Goal: Task Accomplishment & Management: Manage account settings

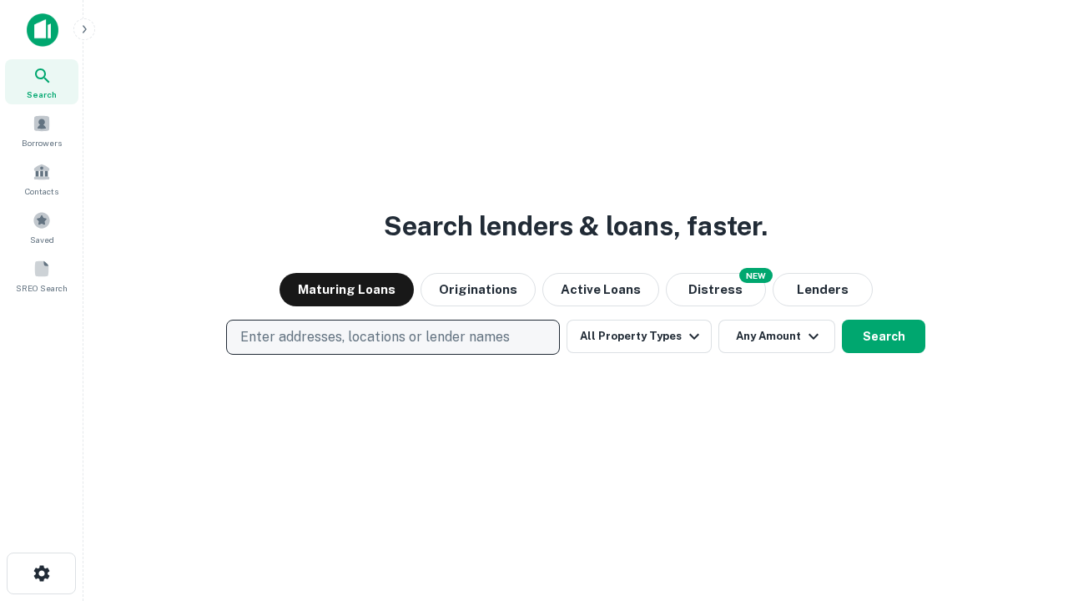
click at [392, 337] on p "Enter addresses, locations or lender names" at bounding box center [375, 337] width 270 height 20
type input "**********"
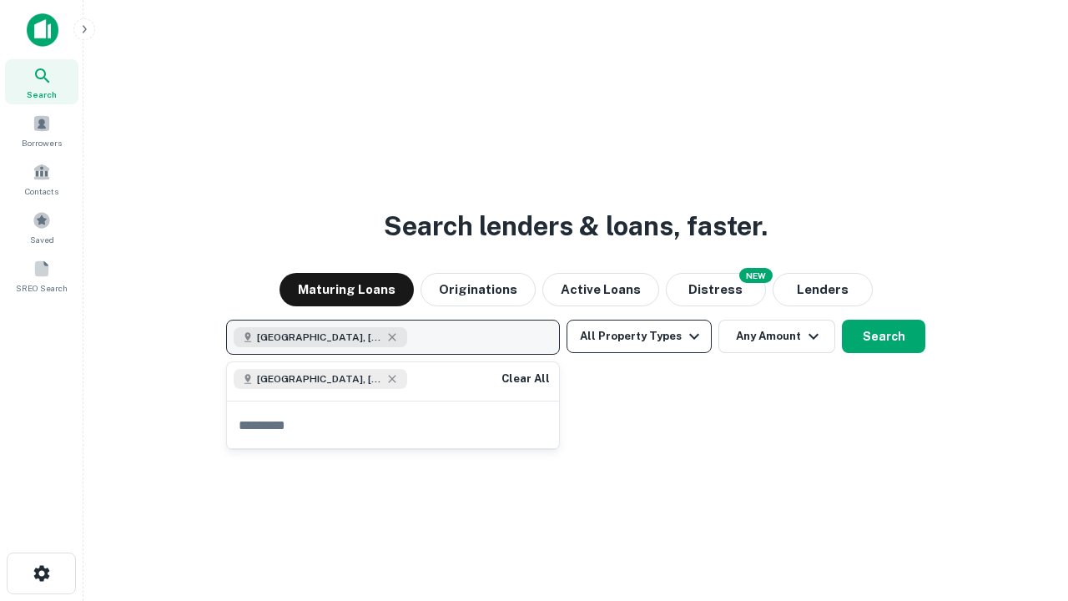
click at [639, 336] on button "All Property Types" at bounding box center [639, 336] width 145 height 33
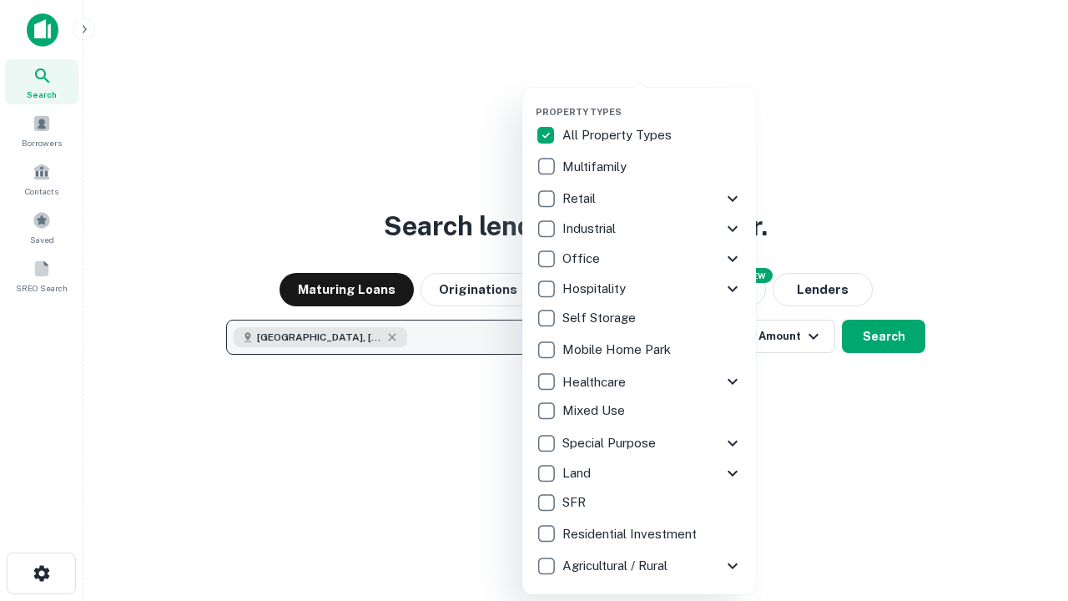
click at [653, 101] on button "button" at bounding box center [653, 101] width 234 height 1
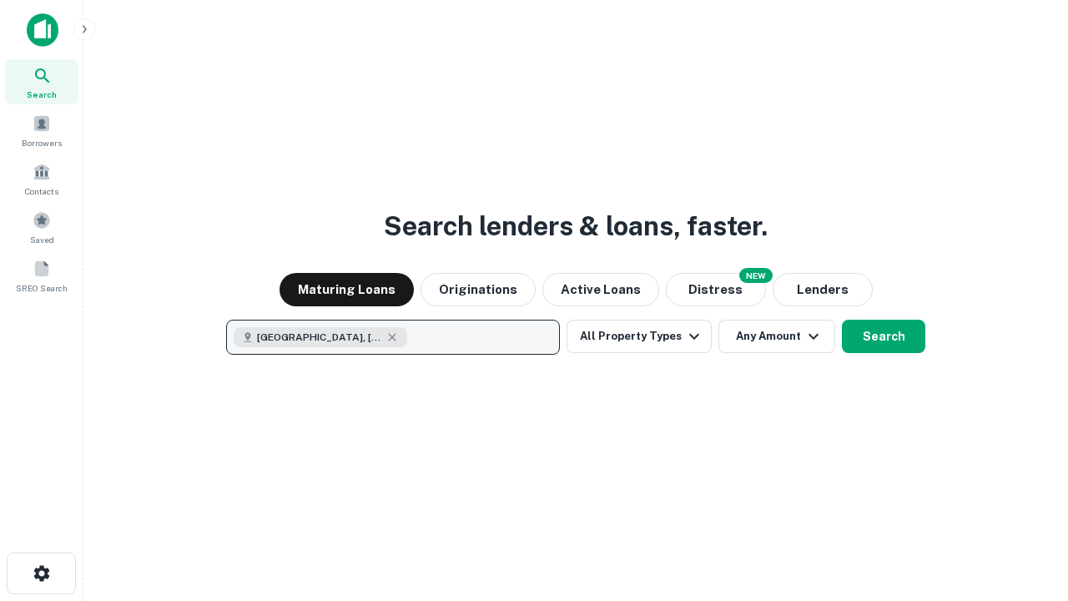
scroll to position [27, 0]
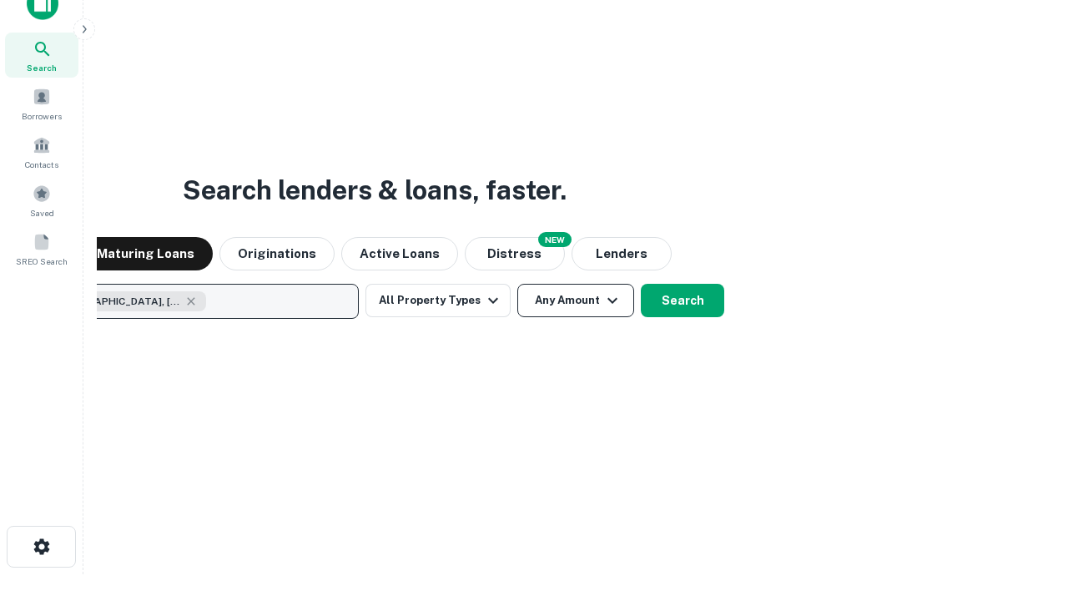
click at [517, 284] on button "Any Amount" at bounding box center [575, 300] width 117 height 33
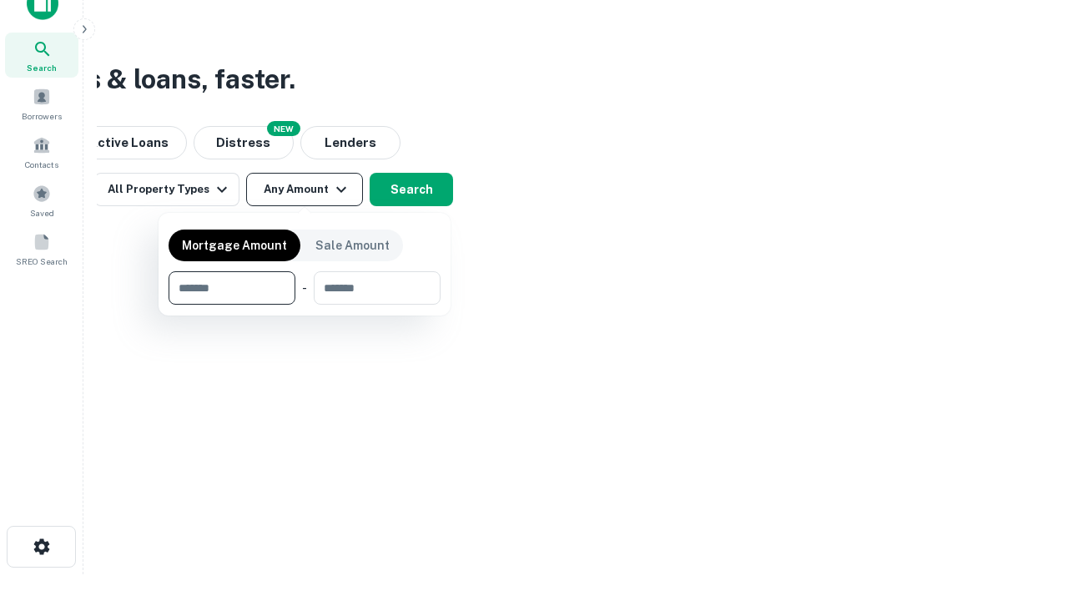
type input "*******"
click at [305, 305] on button "button" at bounding box center [305, 305] width 272 height 1
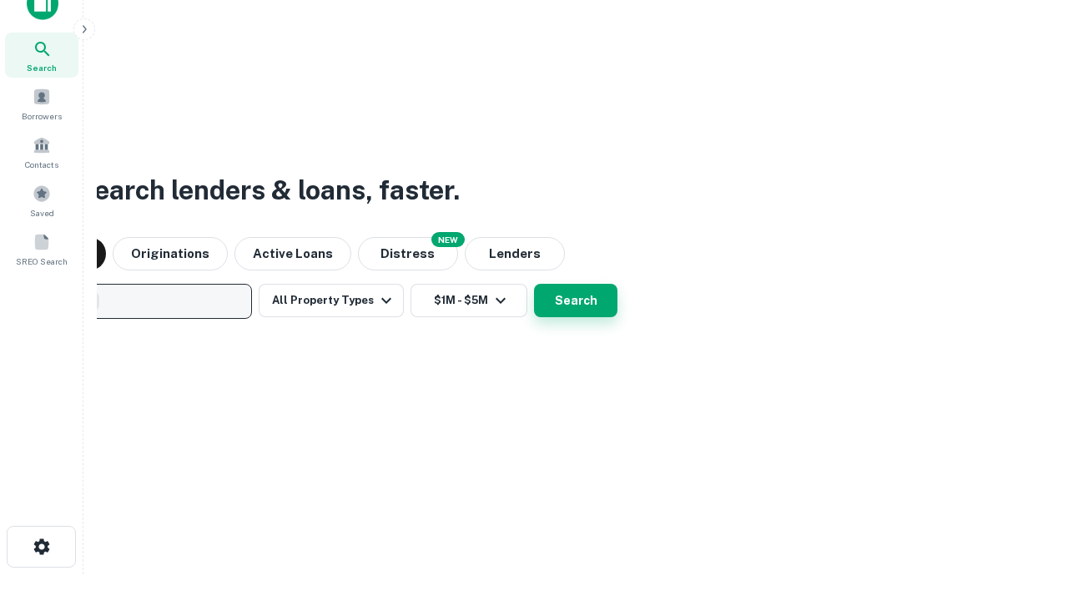
click at [534, 284] on button "Search" at bounding box center [575, 300] width 83 height 33
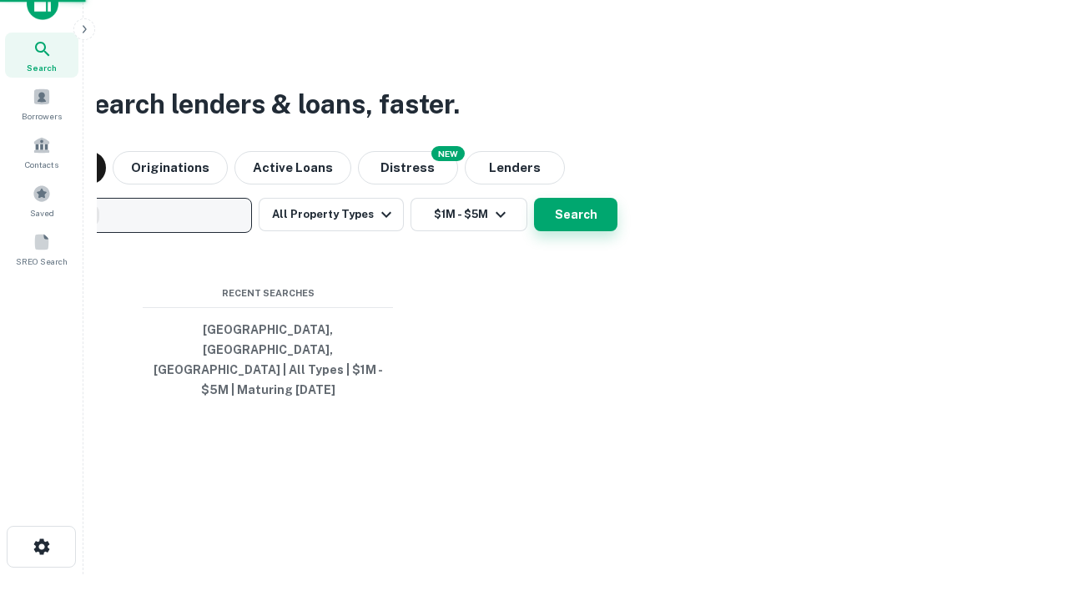
scroll to position [54, 472]
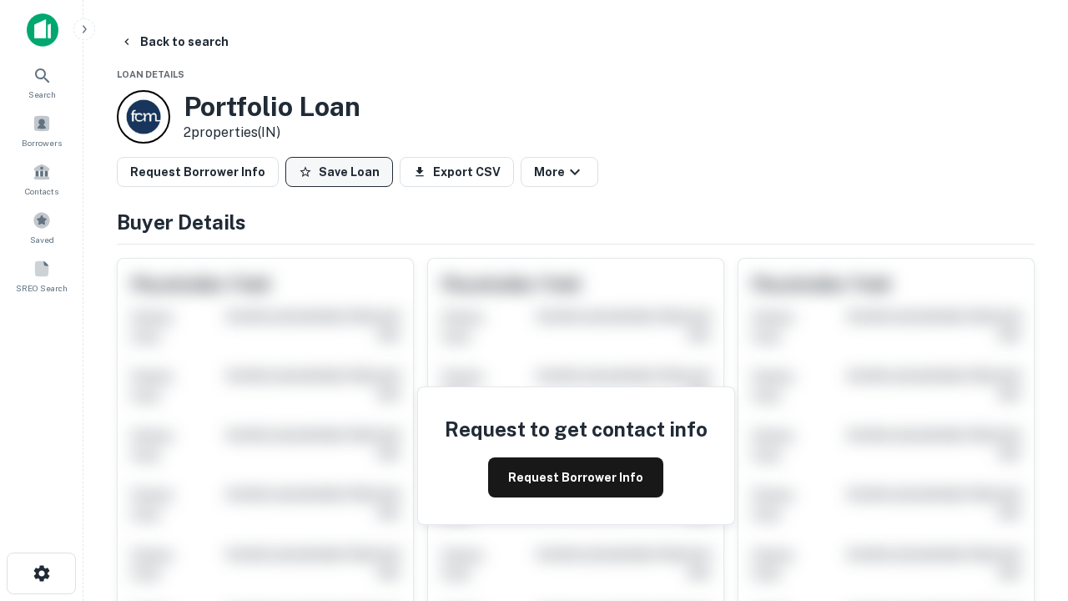
click at [339, 172] on button "Save Loan" at bounding box center [339, 172] width 108 height 30
click at [343, 172] on button "Save Loan" at bounding box center [339, 172] width 108 height 30
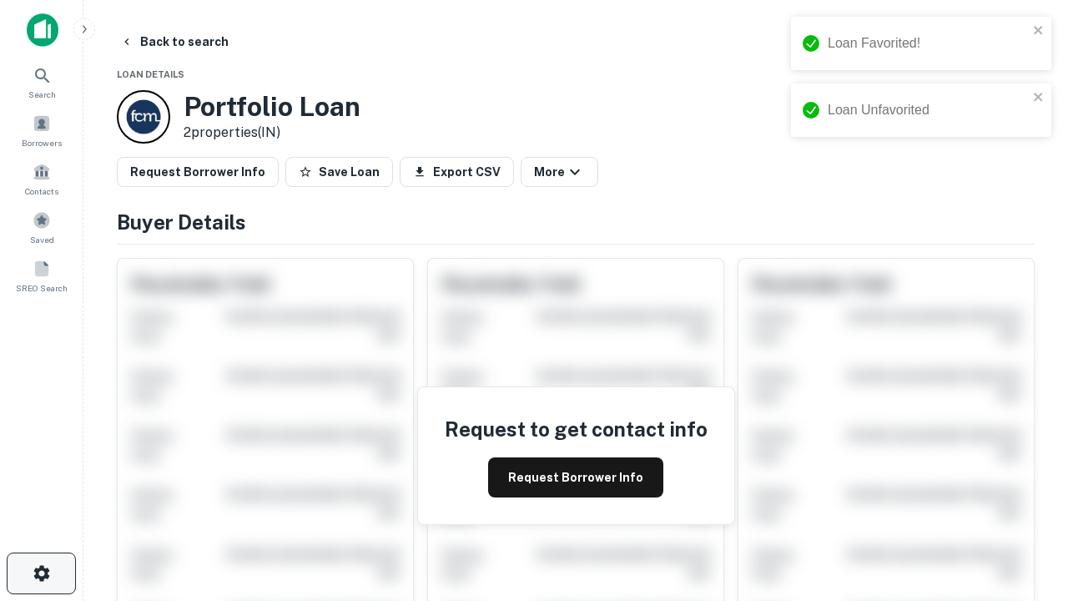
click at [41, 573] on icon "button" at bounding box center [42, 573] width 20 height 20
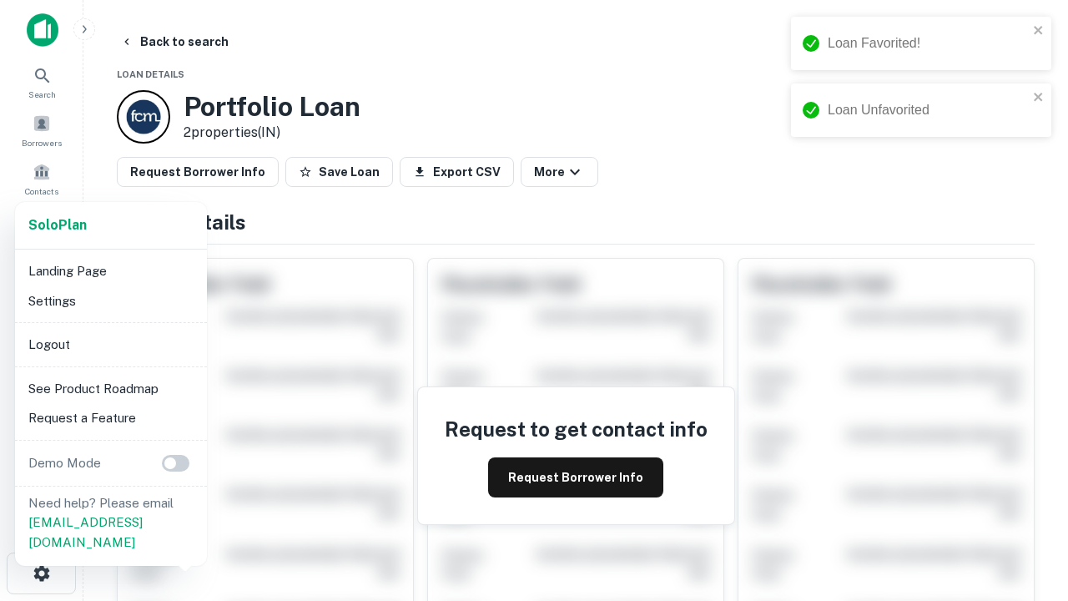
click at [110, 344] on li "Logout" at bounding box center [111, 345] width 179 height 30
